Goal: Navigation & Orientation: Find specific page/section

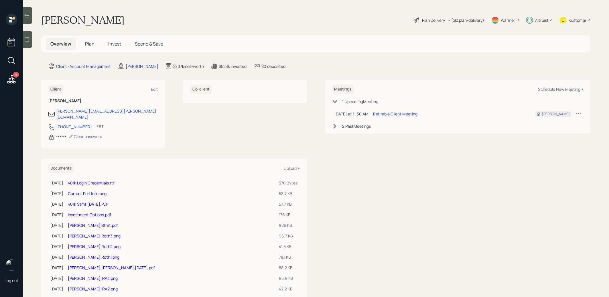
click at [89, 44] on span "Plan" at bounding box center [89, 44] width 9 height 6
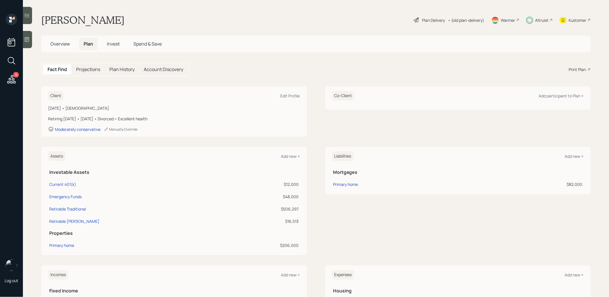
click at [113, 44] on span "Invest" at bounding box center [113, 44] width 13 height 6
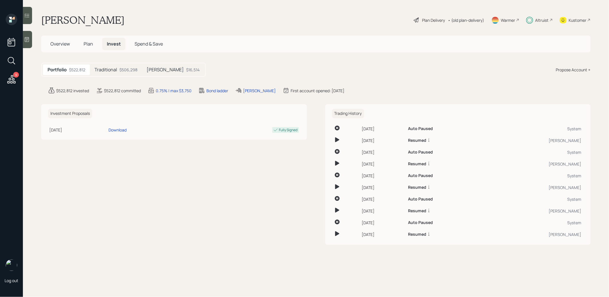
click at [117, 69] on div "Traditional $506,298" at bounding box center [116, 69] width 52 height 11
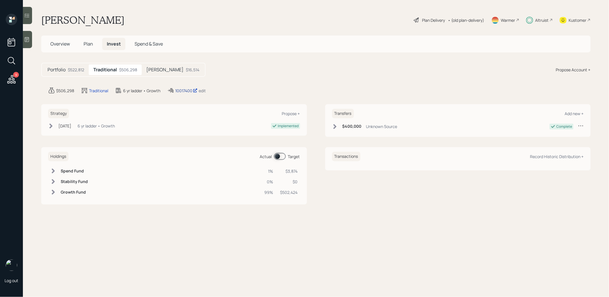
click at [182, 89] on div "10017400" at bounding box center [186, 91] width 22 height 6
click at [85, 44] on span "Plan" at bounding box center [88, 44] width 9 height 6
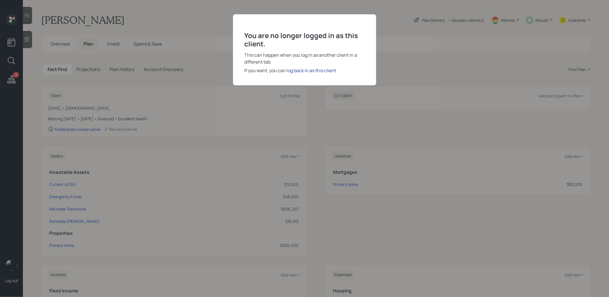
click at [323, 70] on div "log back in as this client" at bounding box center [312, 70] width 50 height 7
